Goal: Task Accomplishment & Management: Complete application form

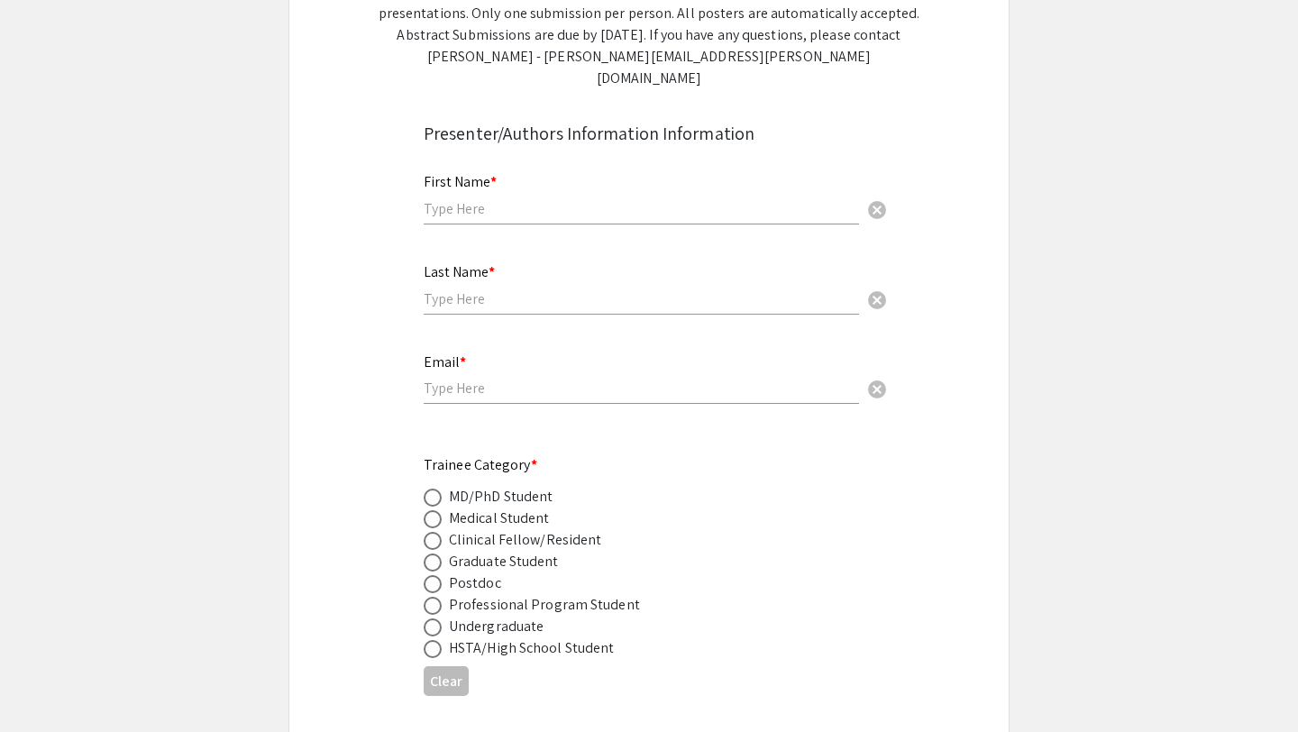
scroll to position [443, 0]
click at [502, 172] on div "First Name * cancel" at bounding box center [641, 189] width 435 height 69
type input "[PERSON_NAME]"
click at [451, 289] on input "text" at bounding box center [641, 298] width 435 height 19
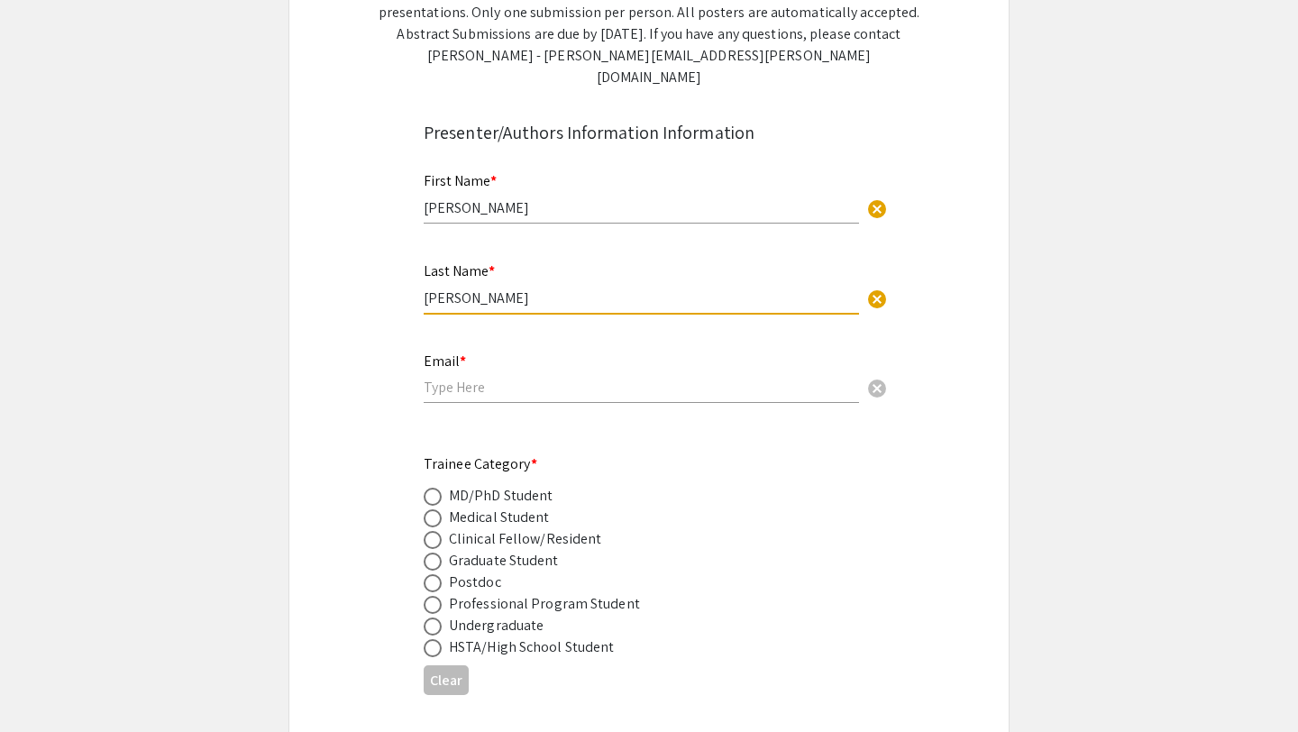
type input "[PERSON_NAME]"
click at [431, 378] on input "email" at bounding box center [641, 387] width 435 height 19
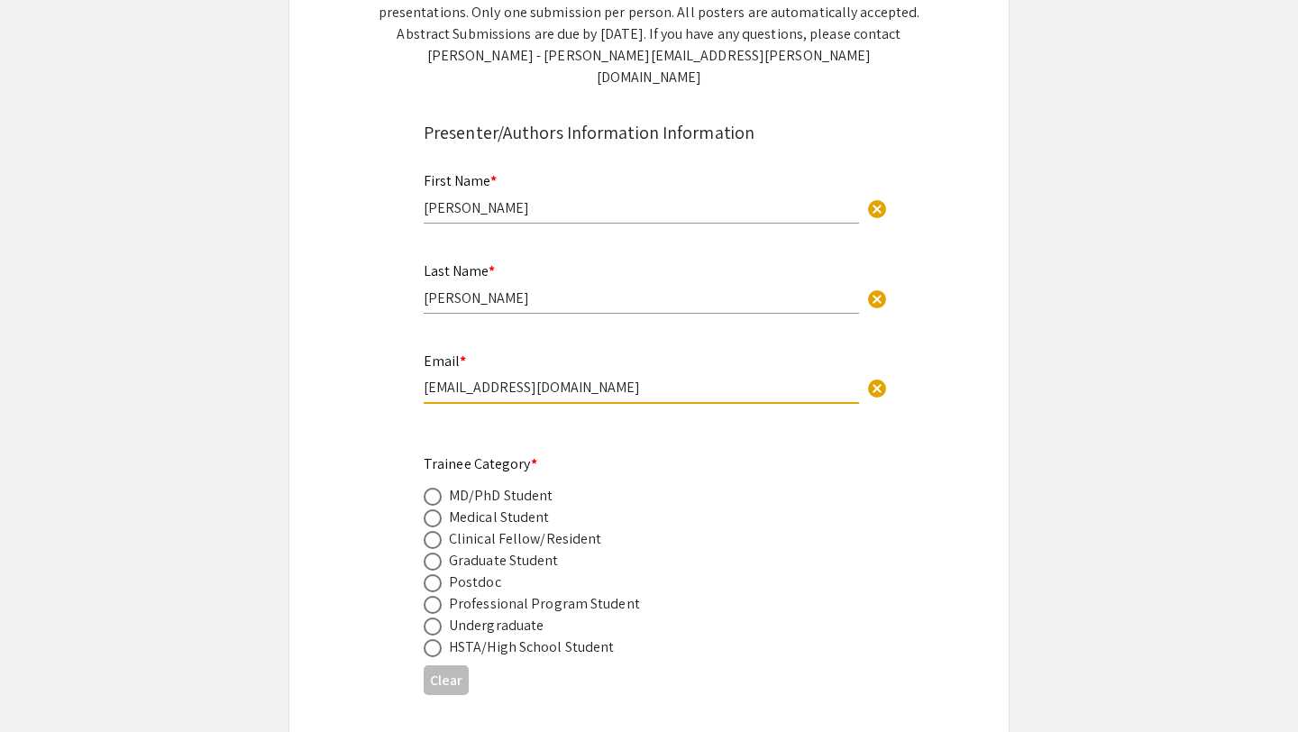
type input "[EMAIL_ADDRESS][DOMAIN_NAME]"
click at [429, 509] on span at bounding box center [433, 518] width 18 height 18
click at [429, 509] on input "radio" at bounding box center [433, 518] width 18 height 18
radio input "true"
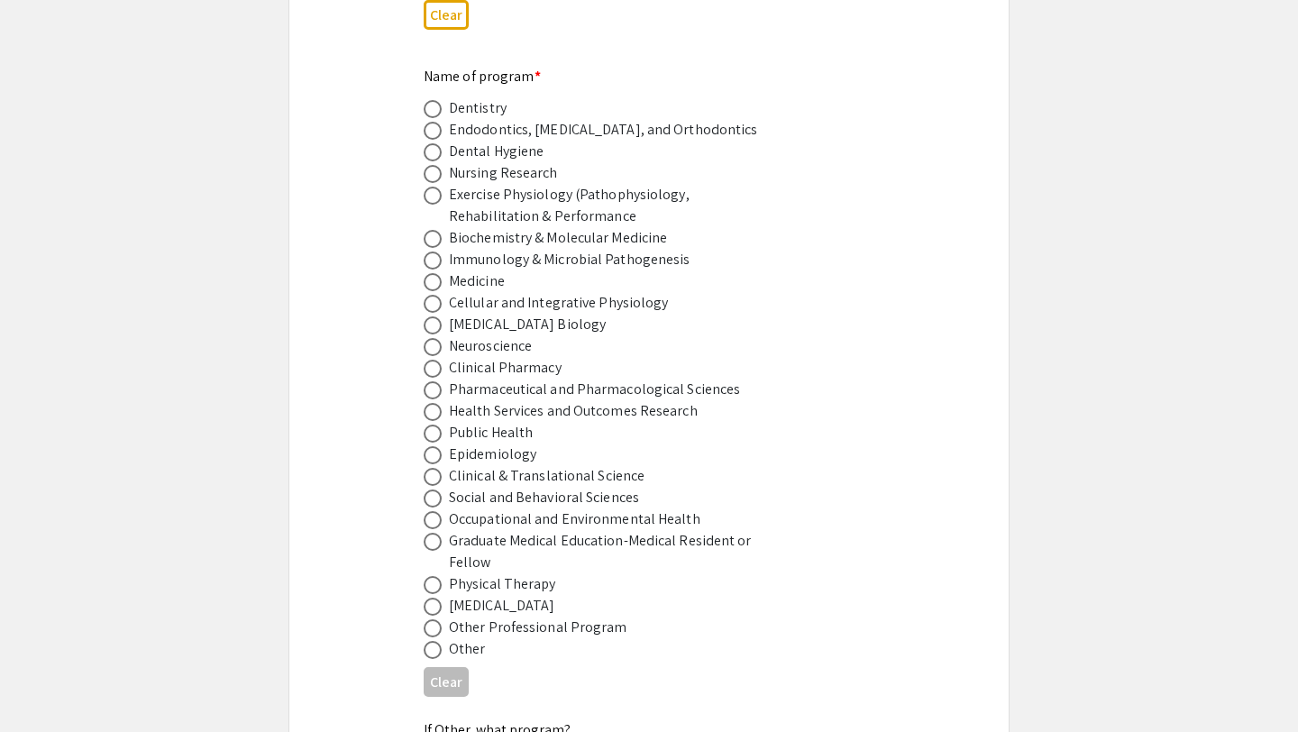
scroll to position [1114, 0]
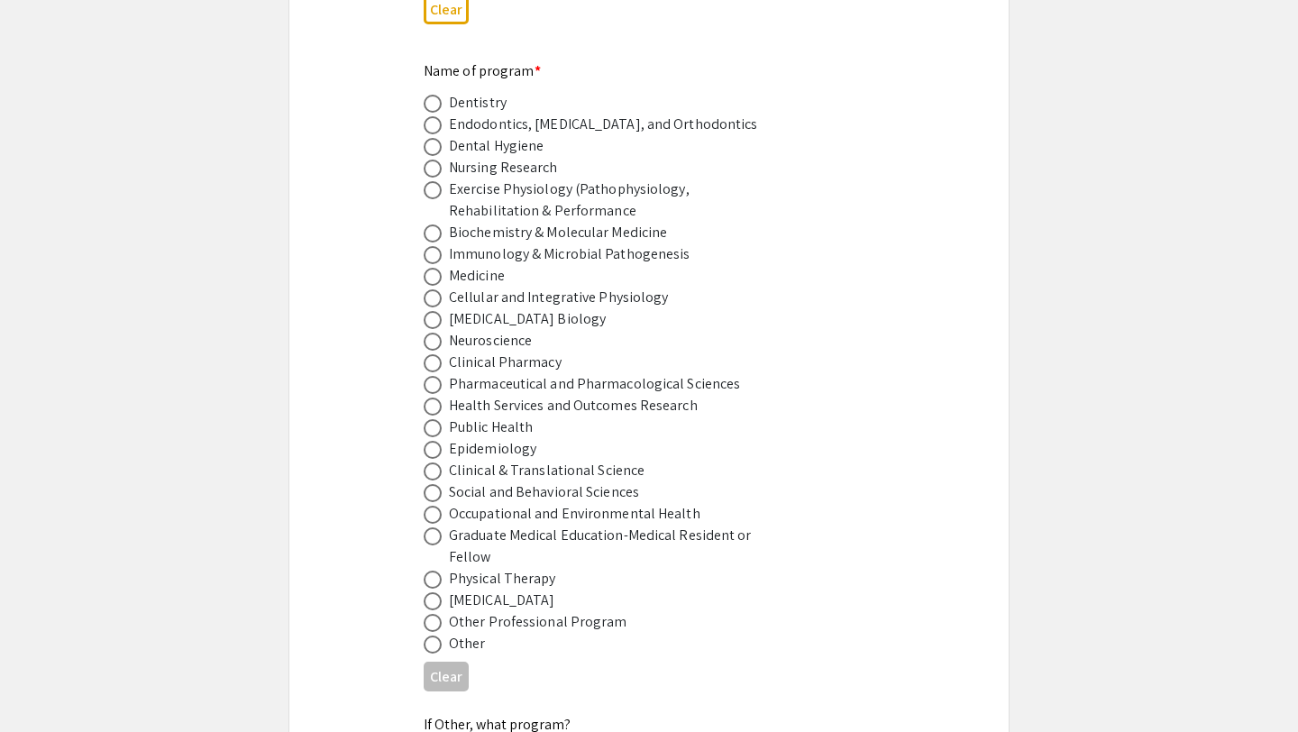
click at [431, 268] on span at bounding box center [433, 277] width 18 height 18
click at [431, 268] on input "radio" at bounding box center [433, 277] width 18 height 18
radio input "true"
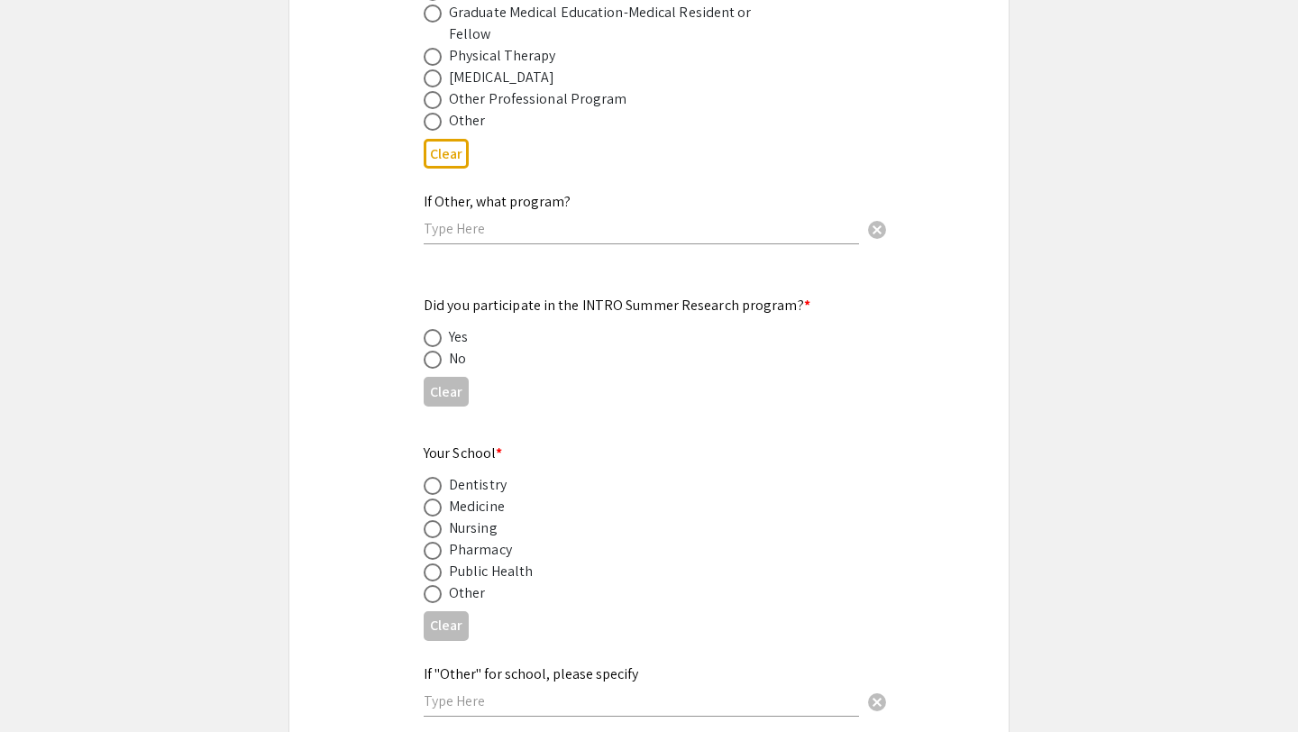
scroll to position [1639, 0]
click at [436, 348] on span at bounding box center [433, 357] width 18 height 18
click at [436, 348] on input "radio" at bounding box center [433, 357] width 18 height 18
radio input "true"
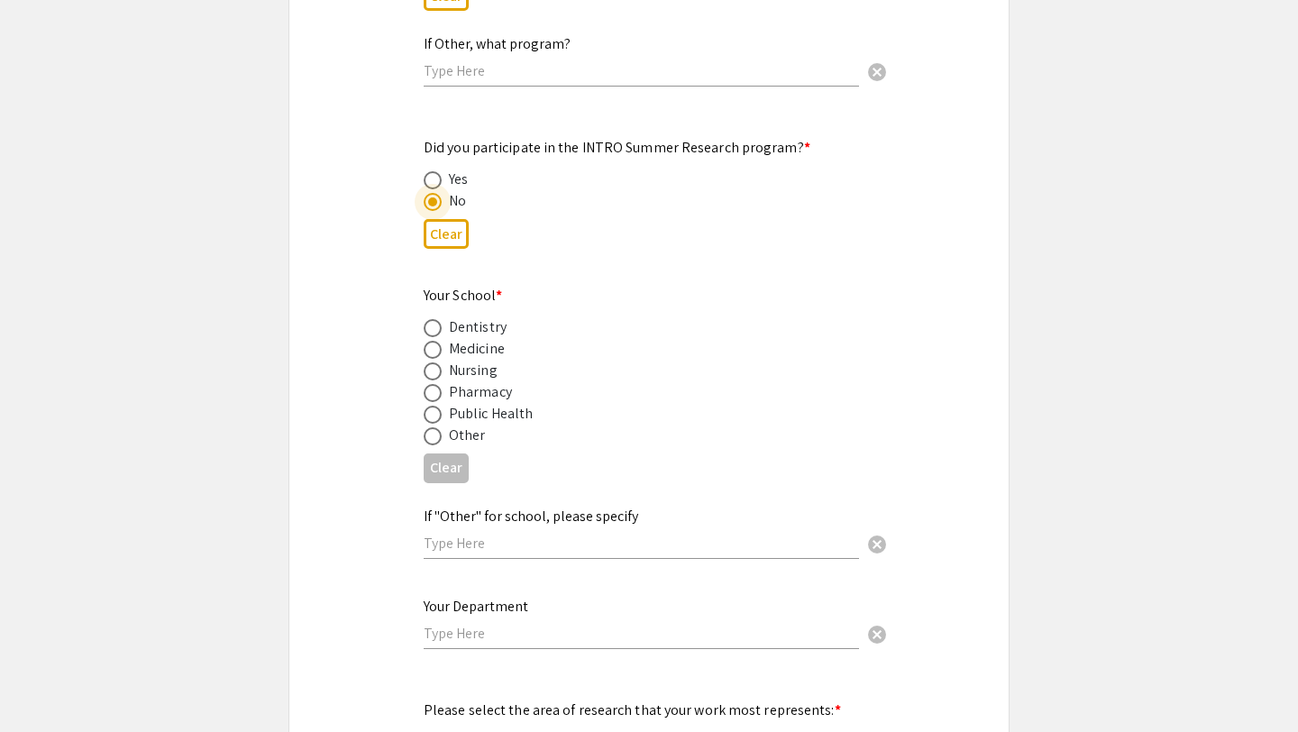
scroll to position [1810, 0]
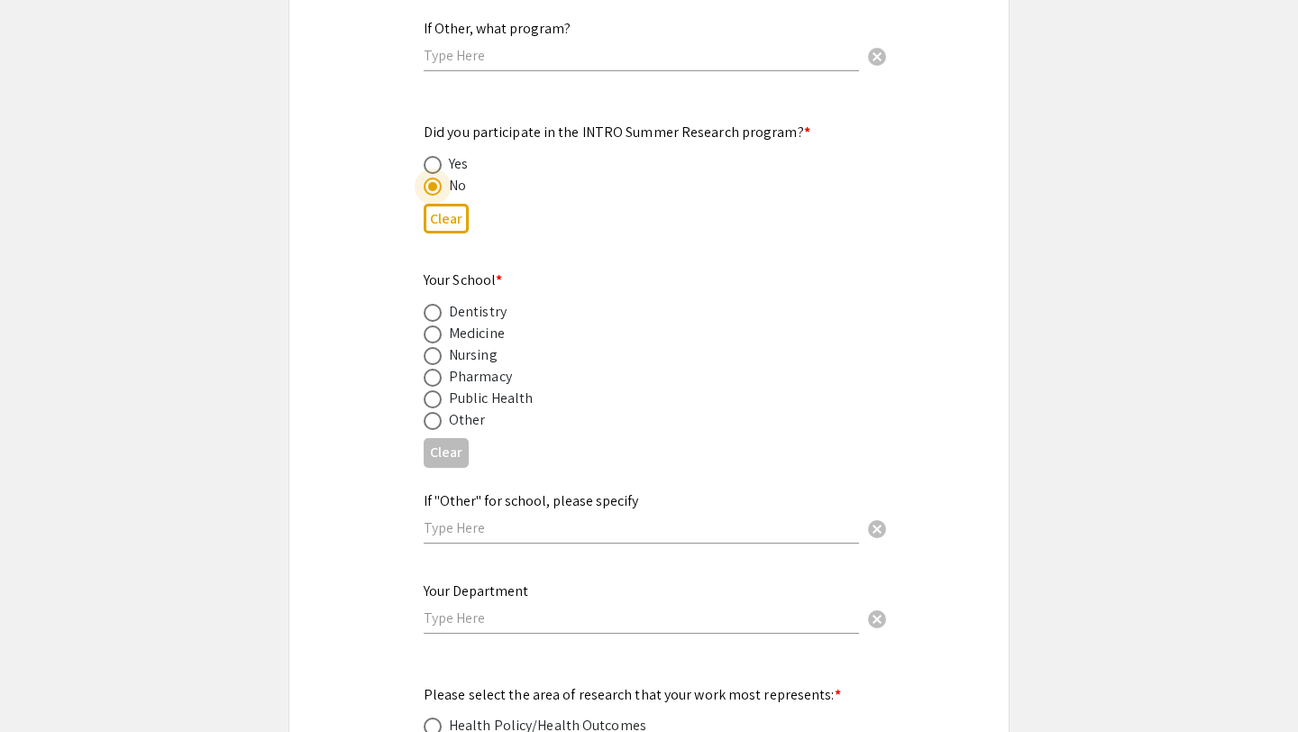
click at [427, 325] on span at bounding box center [433, 334] width 18 height 18
click at [427, 325] on input "radio" at bounding box center [433, 334] width 18 height 18
radio input "true"
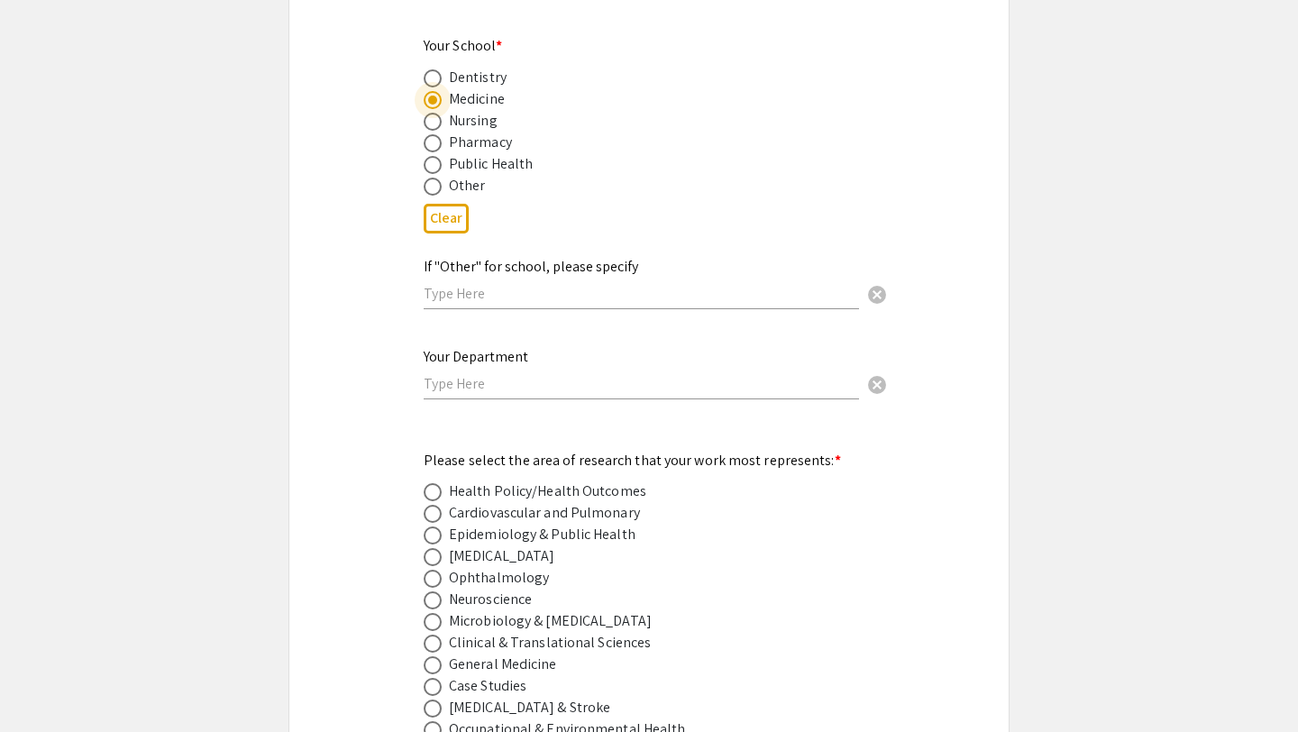
scroll to position [2044, 0]
click at [486, 374] on input "text" at bounding box center [641, 383] width 435 height 19
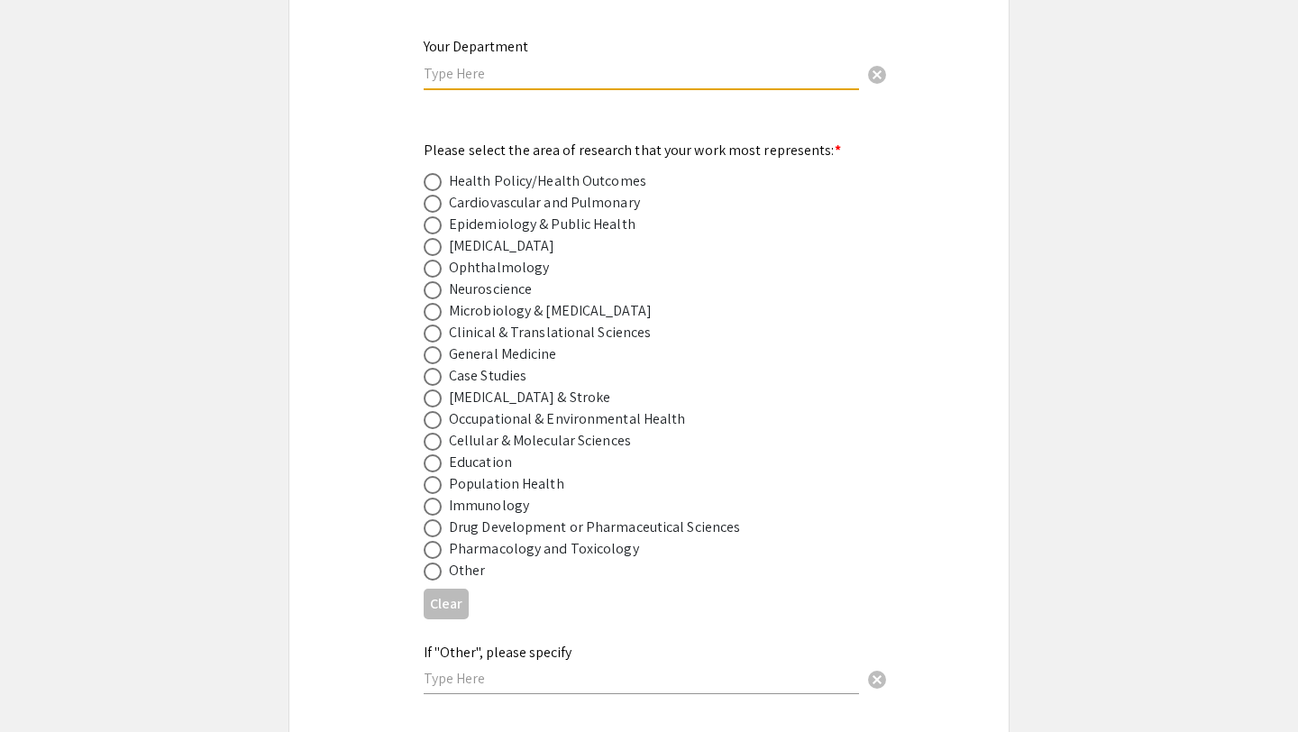
scroll to position [2409, 0]
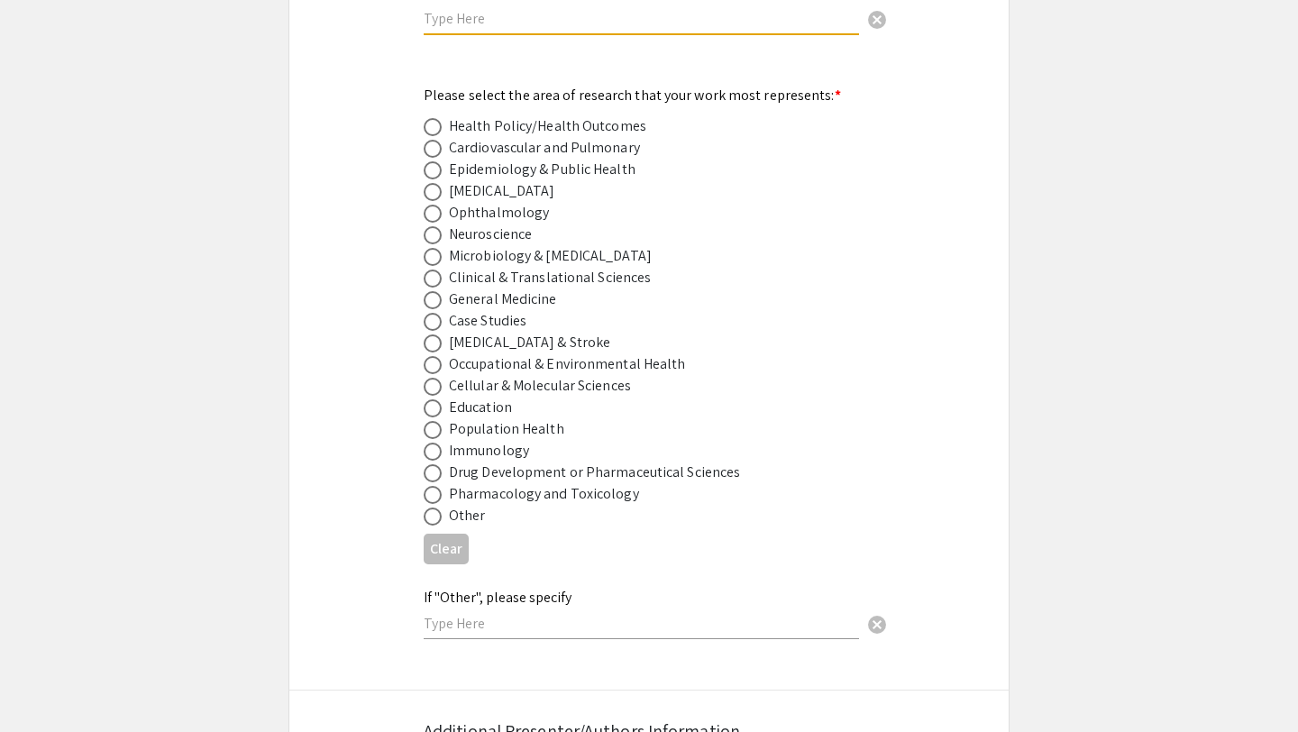
click at [431, 313] on span at bounding box center [433, 322] width 18 height 18
click at [431, 313] on input "radio" at bounding box center [433, 322] width 18 height 18
radio input "true"
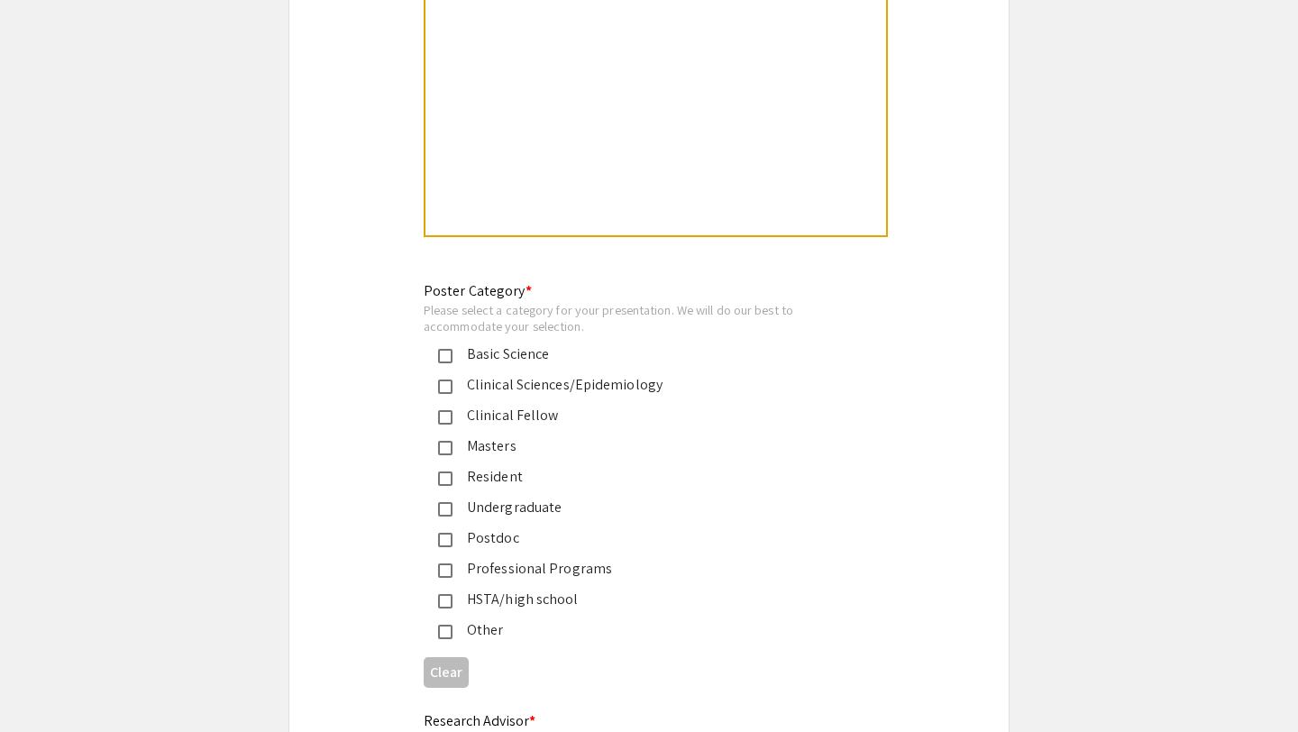
scroll to position [3992, 0]
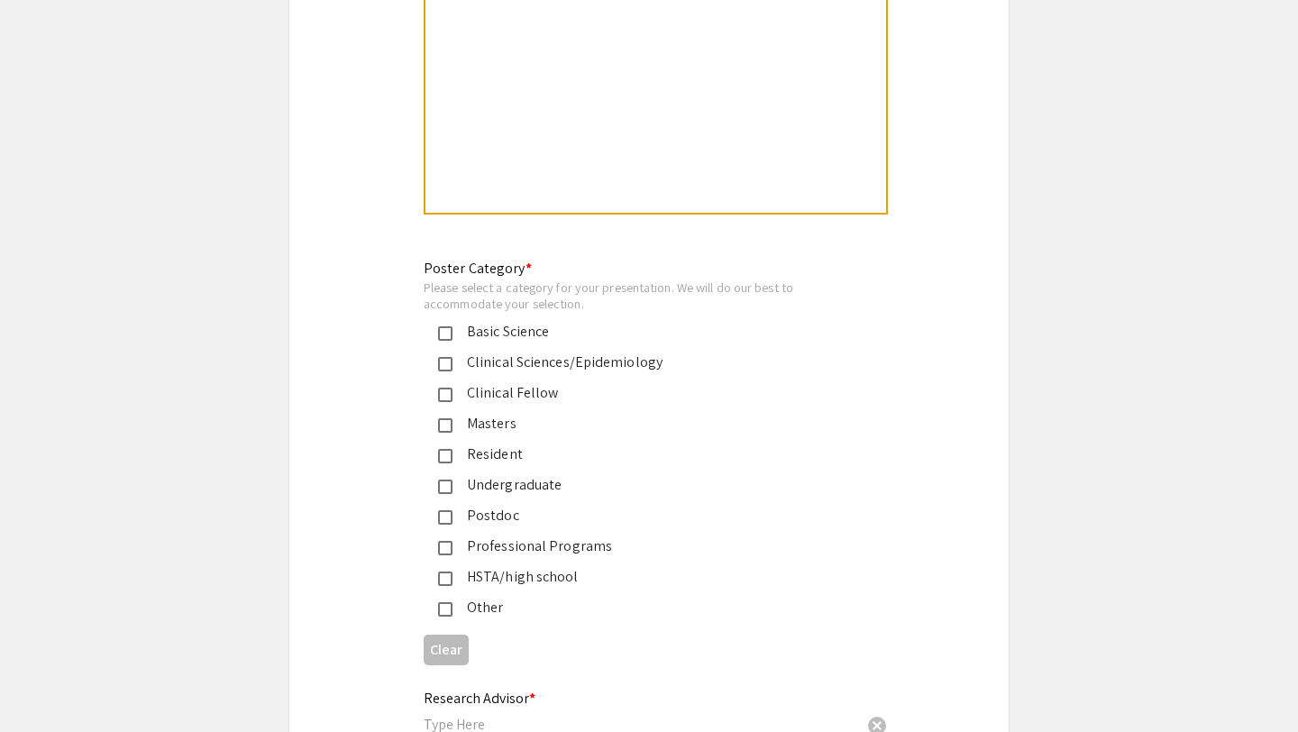
click at [449, 358] on mat-pseudo-checkbox at bounding box center [445, 364] width 14 height 14
click at [446, 357] on mat-pseudo-checkbox at bounding box center [445, 364] width 14 height 14
click at [445, 357] on mat-pseudo-checkbox at bounding box center [445, 364] width 14 height 14
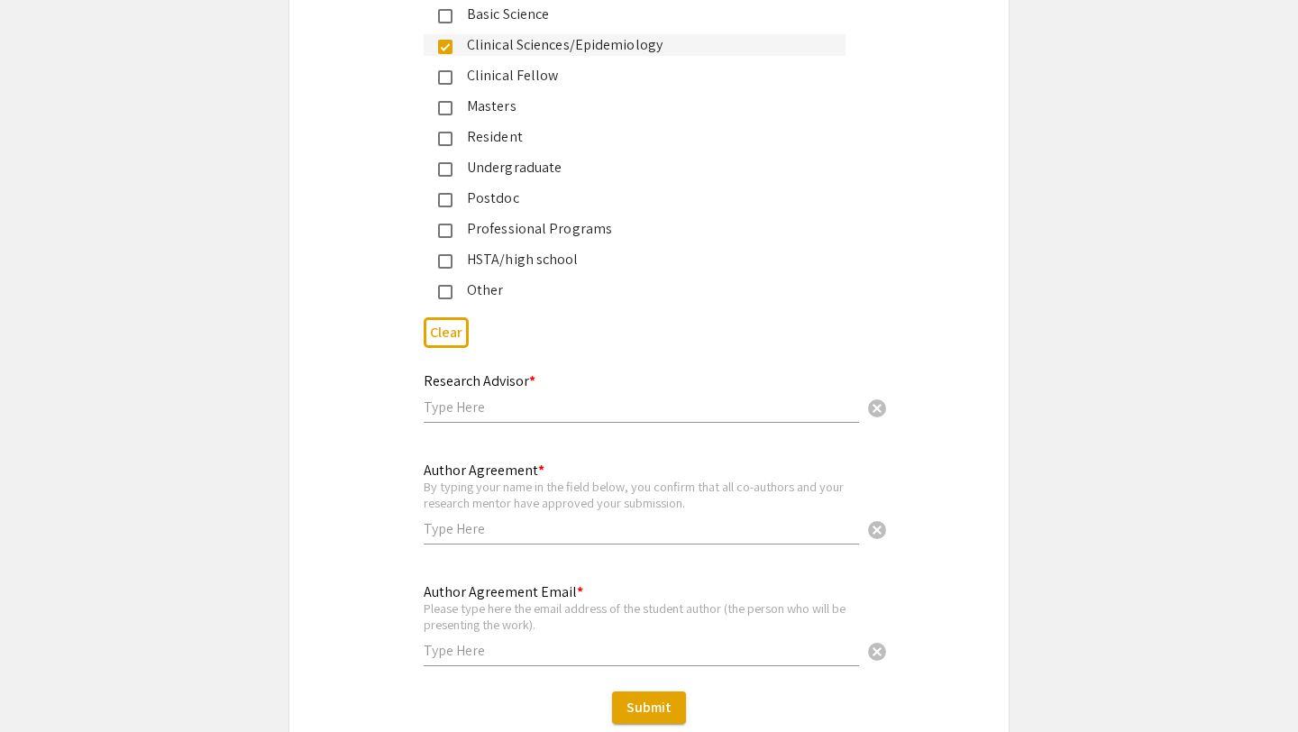
scroll to position [4313, 0]
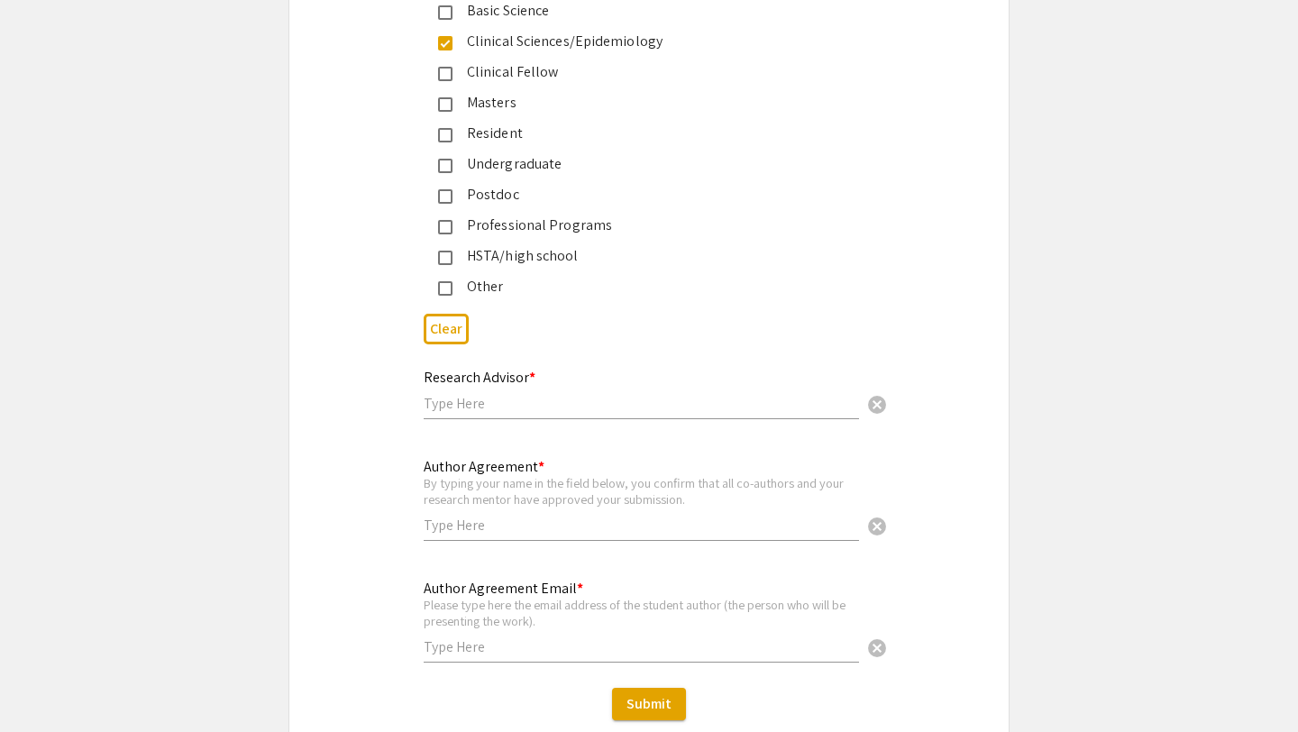
click at [468, 394] on input "text" at bounding box center [641, 403] width 435 height 19
type input "[PERSON_NAME]"
click at [462, 527] on div "Author Agreement * By typing your name in the field below, you confirm that all…" at bounding box center [641, 491] width 435 height 100
type input "[PERSON_NAME]"
click at [325, 484] on div "Author Agreement * By typing your name in the field below, you confirm that all…" at bounding box center [649, 508] width 720 height 107
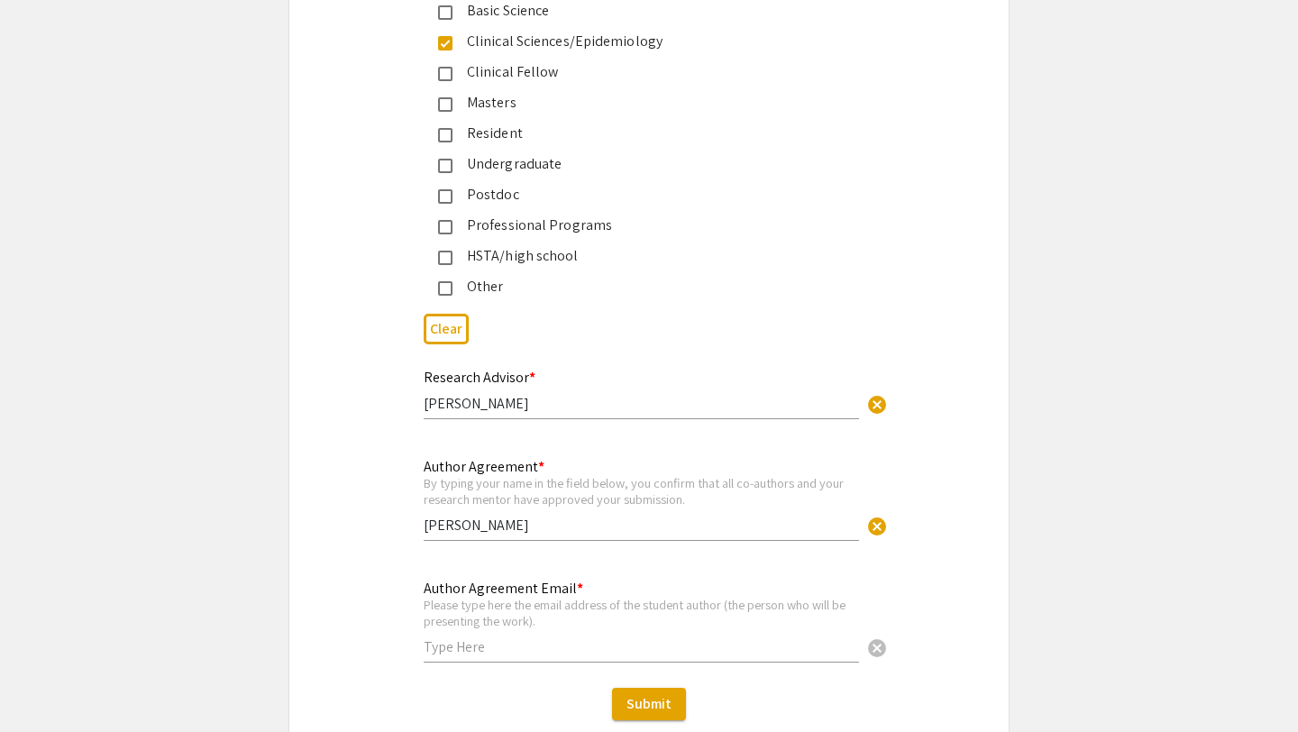
scroll to position [4430, 0]
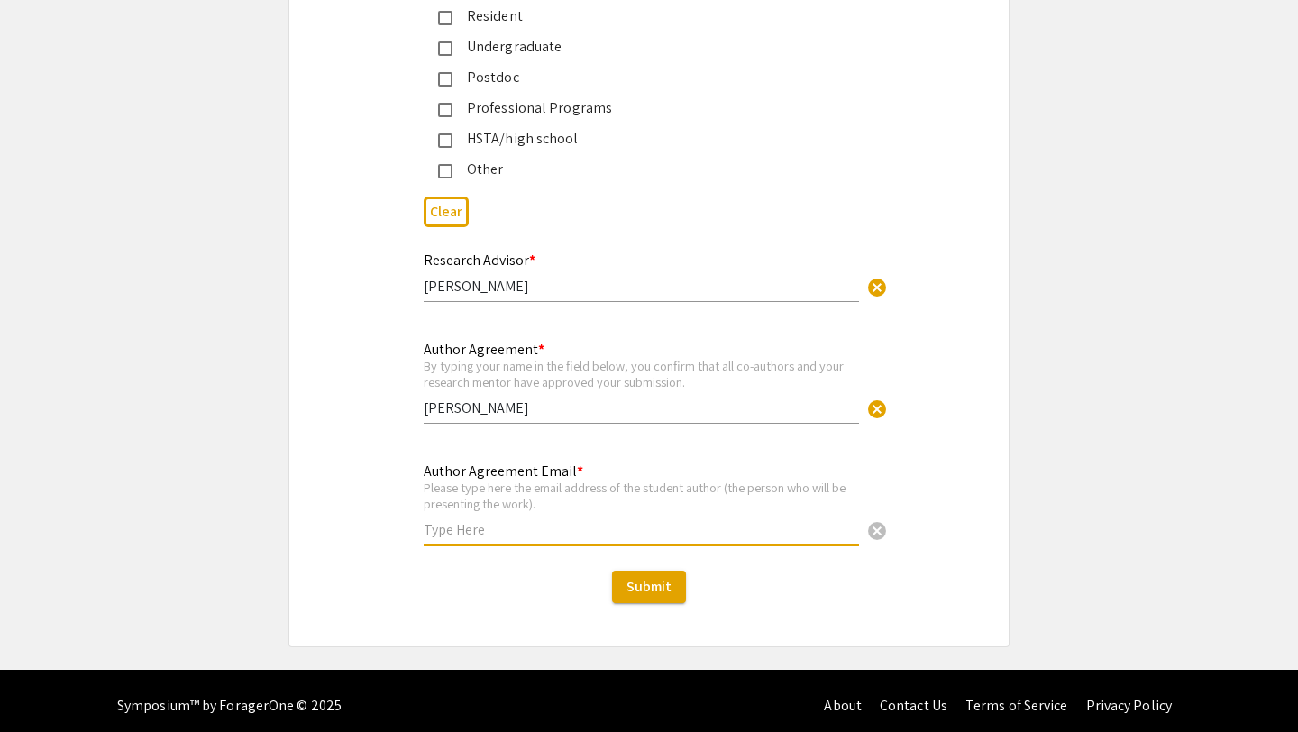
click at [460, 524] on input "text" at bounding box center [641, 529] width 435 height 19
type input "[EMAIL_ADDRESS][DOMAIN_NAME]"
click at [297, 431] on div "Author Agreement * By typing your name in the field below, you confirm that all…" at bounding box center [649, 391] width 720 height 107
click at [593, 283] on input "[PERSON_NAME]" at bounding box center [641, 286] width 435 height 19
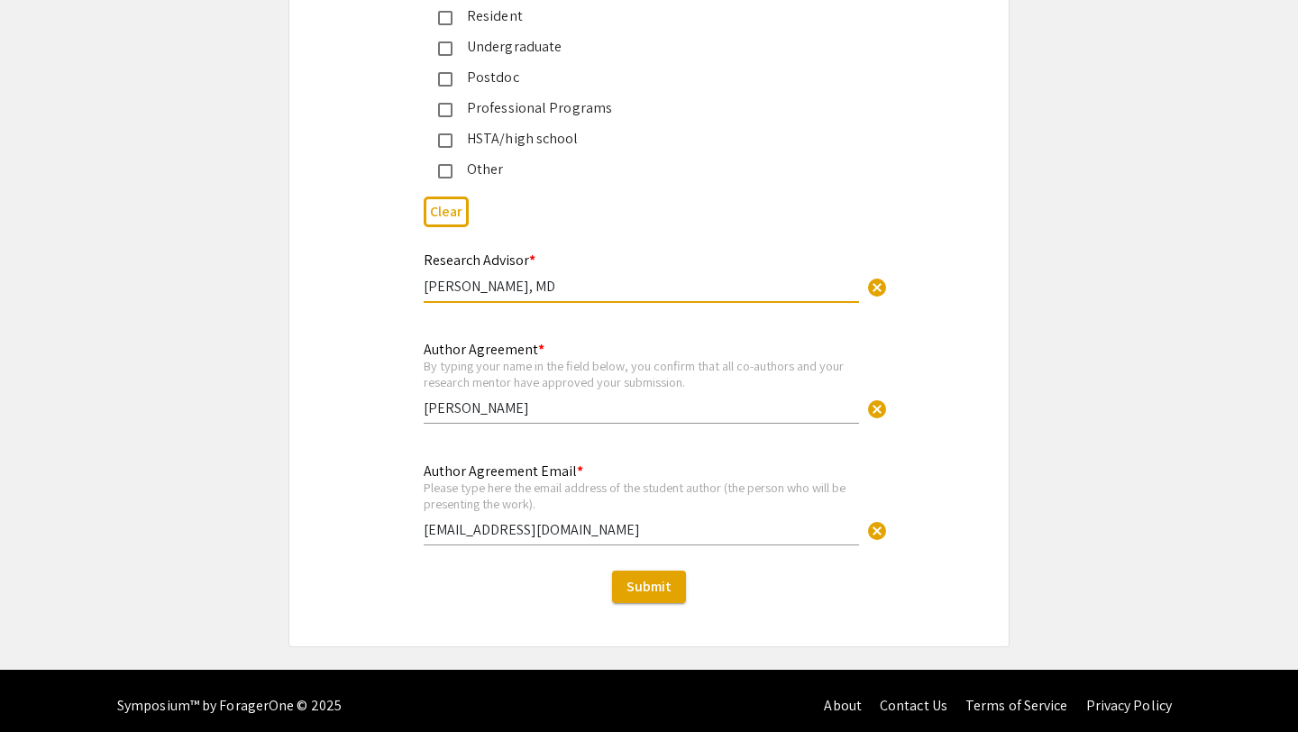
type input "[PERSON_NAME], MD"
click at [349, 303] on div "Research Advisor * [PERSON_NAME], MD cancel This field is required." at bounding box center [649, 287] width 720 height 76
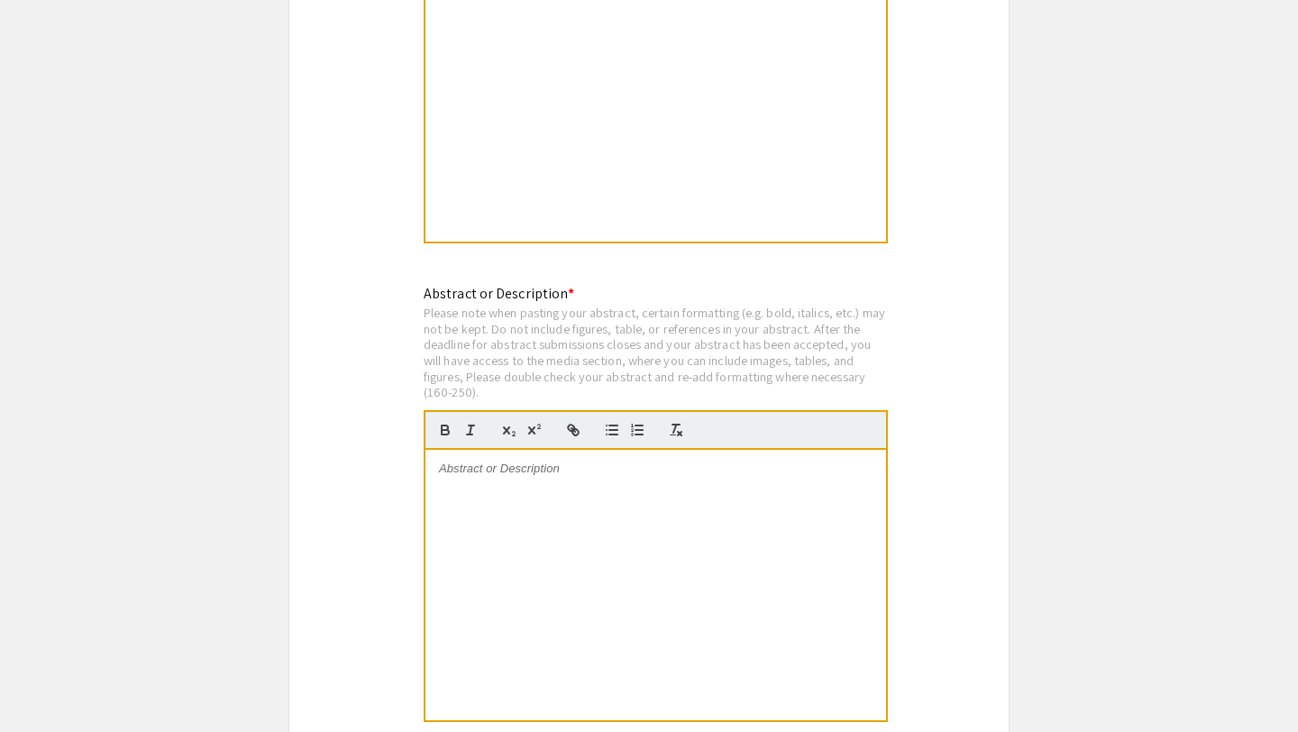
scroll to position [3486, 0]
